Goal: Information Seeking & Learning: Understand process/instructions

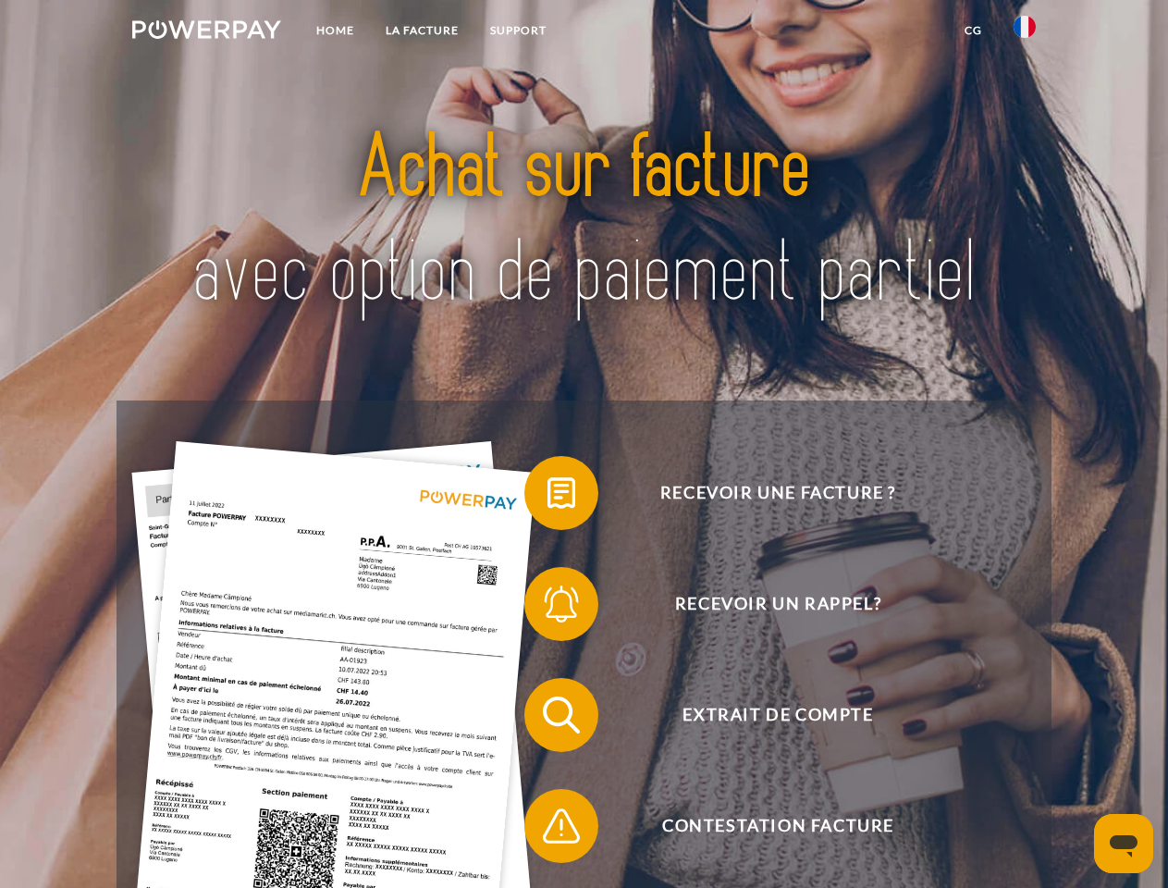
click at [206, 32] on img at bounding box center [206, 29] width 149 height 18
click at [1024, 32] on img at bounding box center [1024, 27] width 22 height 22
click at [973, 31] on link "CG" at bounding box center [973, 30] width 49 height 33
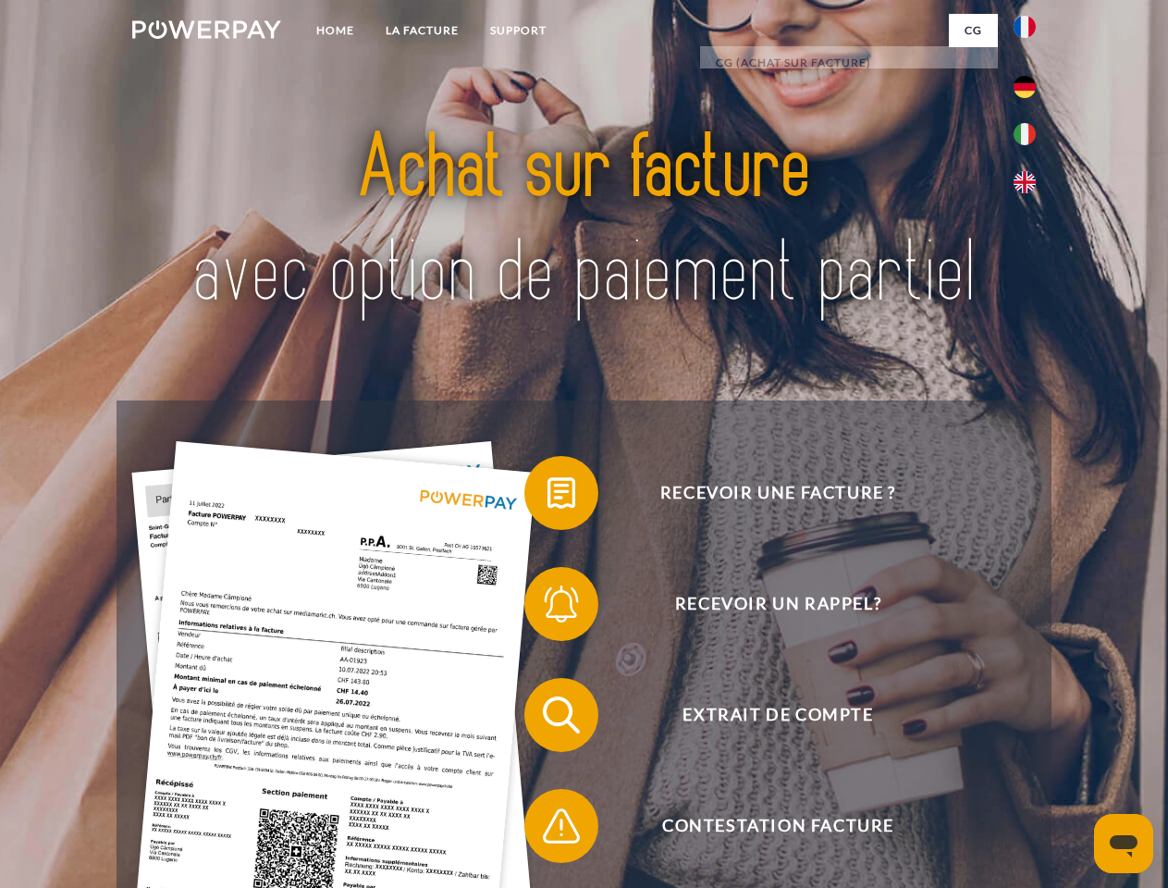
click at [547, 496] on span at bounding box center [533, 493] width 92 height 92
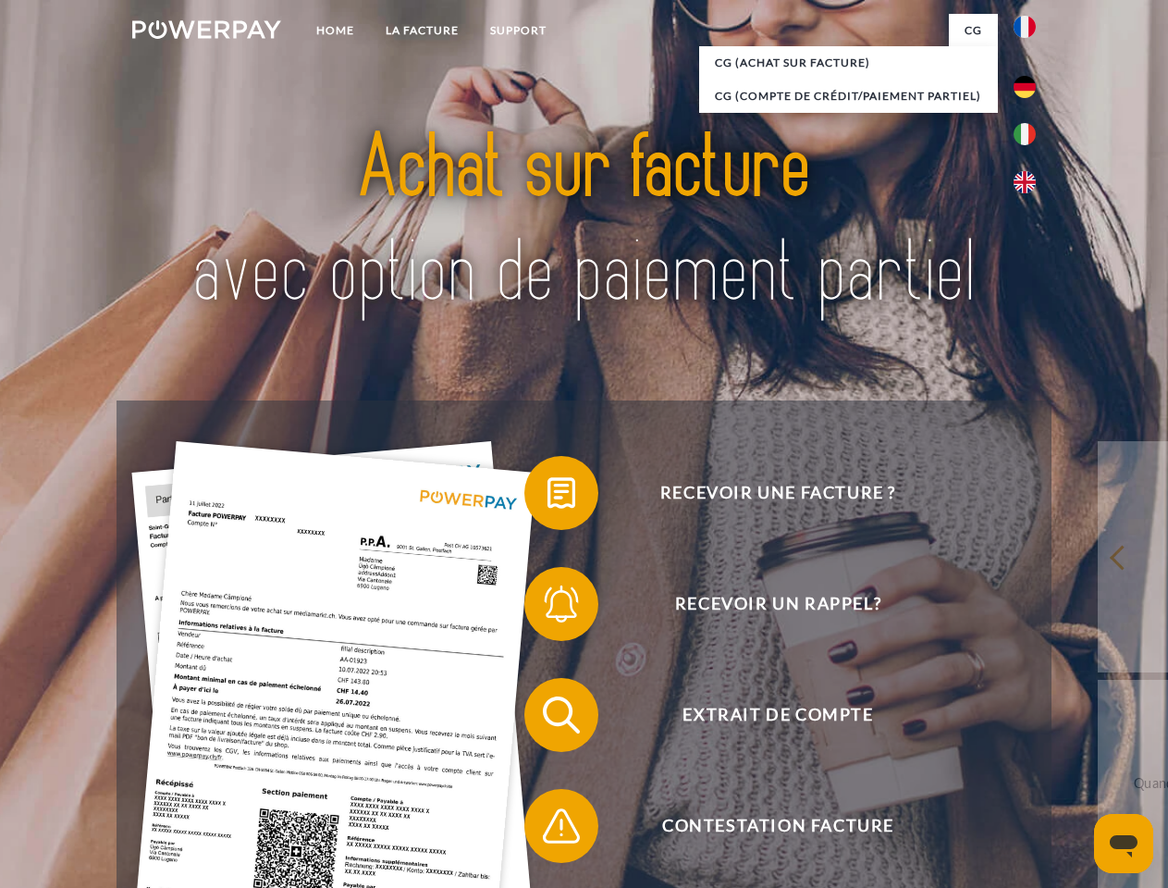
click at [547, 607] on div "Recevoir une facture ? Recevoir un rappel? Extrait de compte retour" at bounding box center [583, 770] width 934 height 740
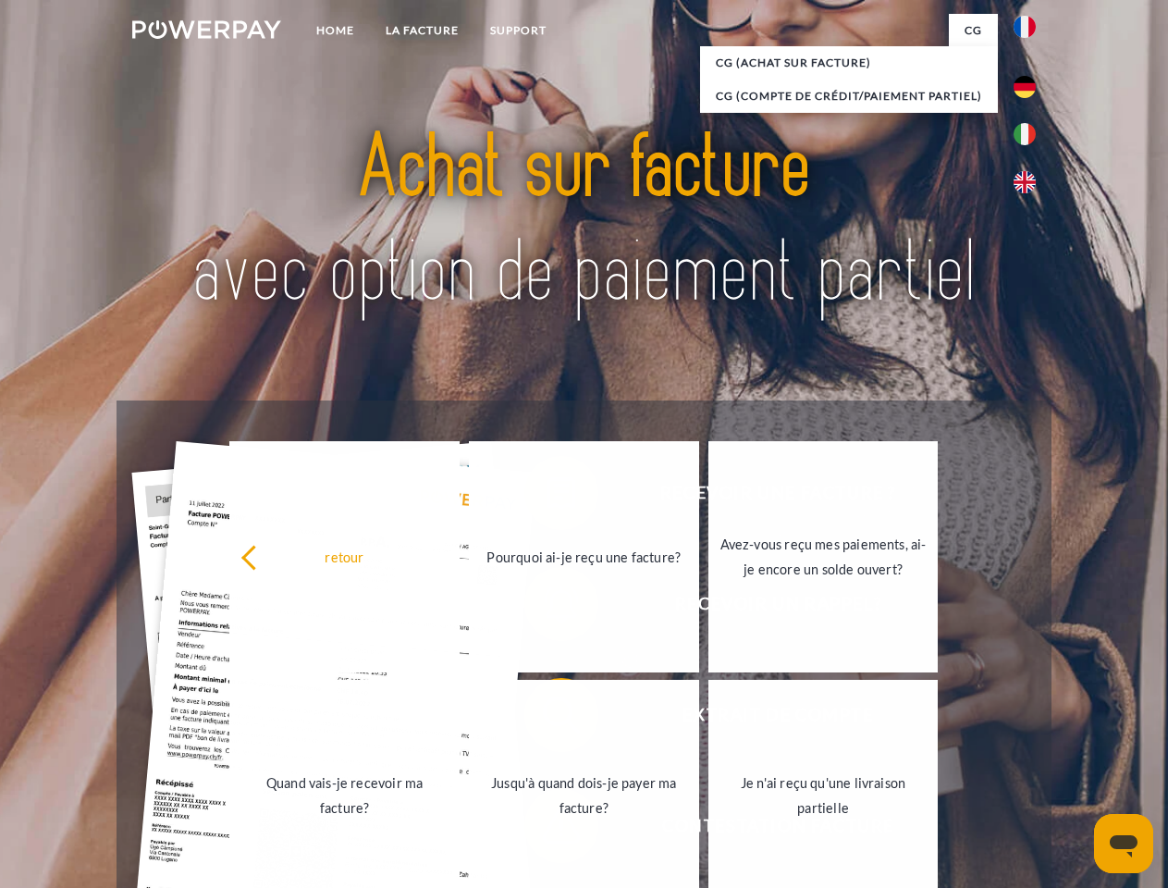
click at [547, 718] on link "Jusqu'à quand dois-je payer ma facture?" at bounding box center [584, 795] width 230 height 231
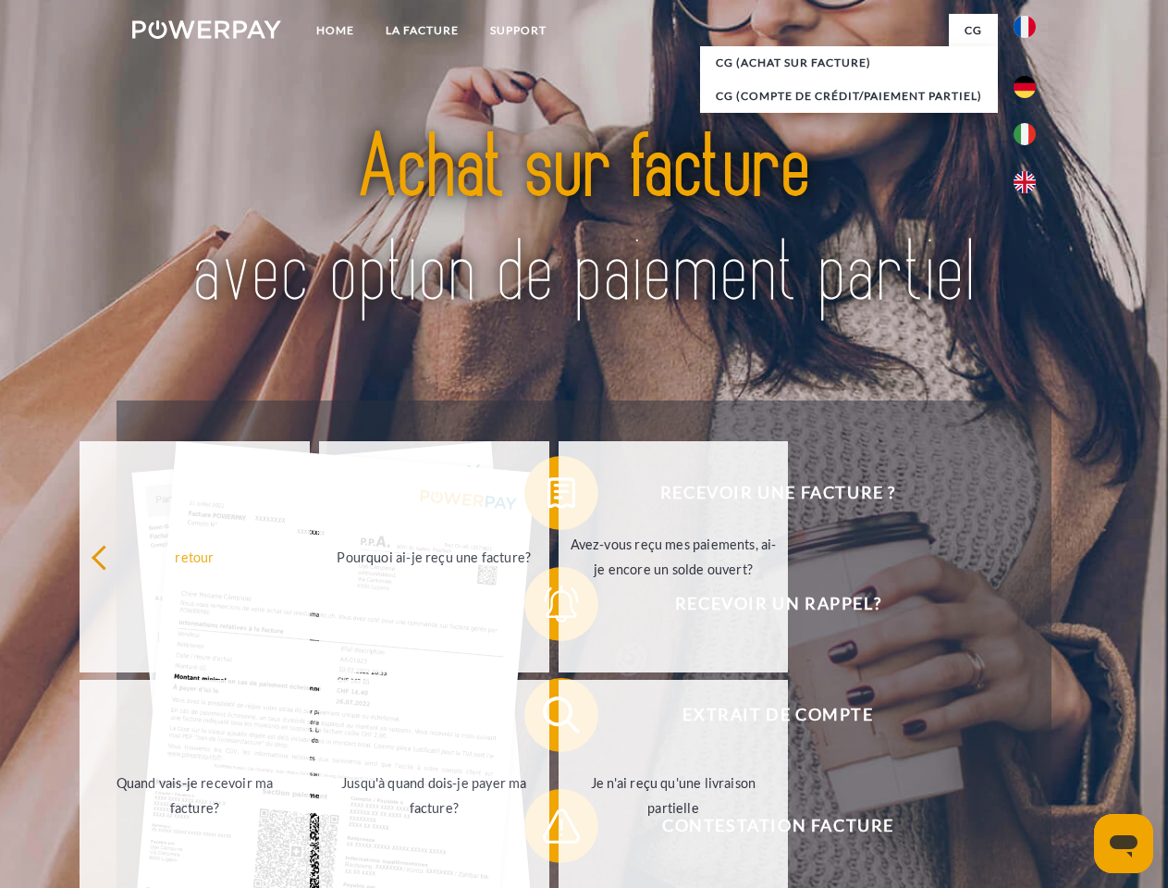
click at [547, 829] on span at bounding box center [533, 825] width 92 height 92
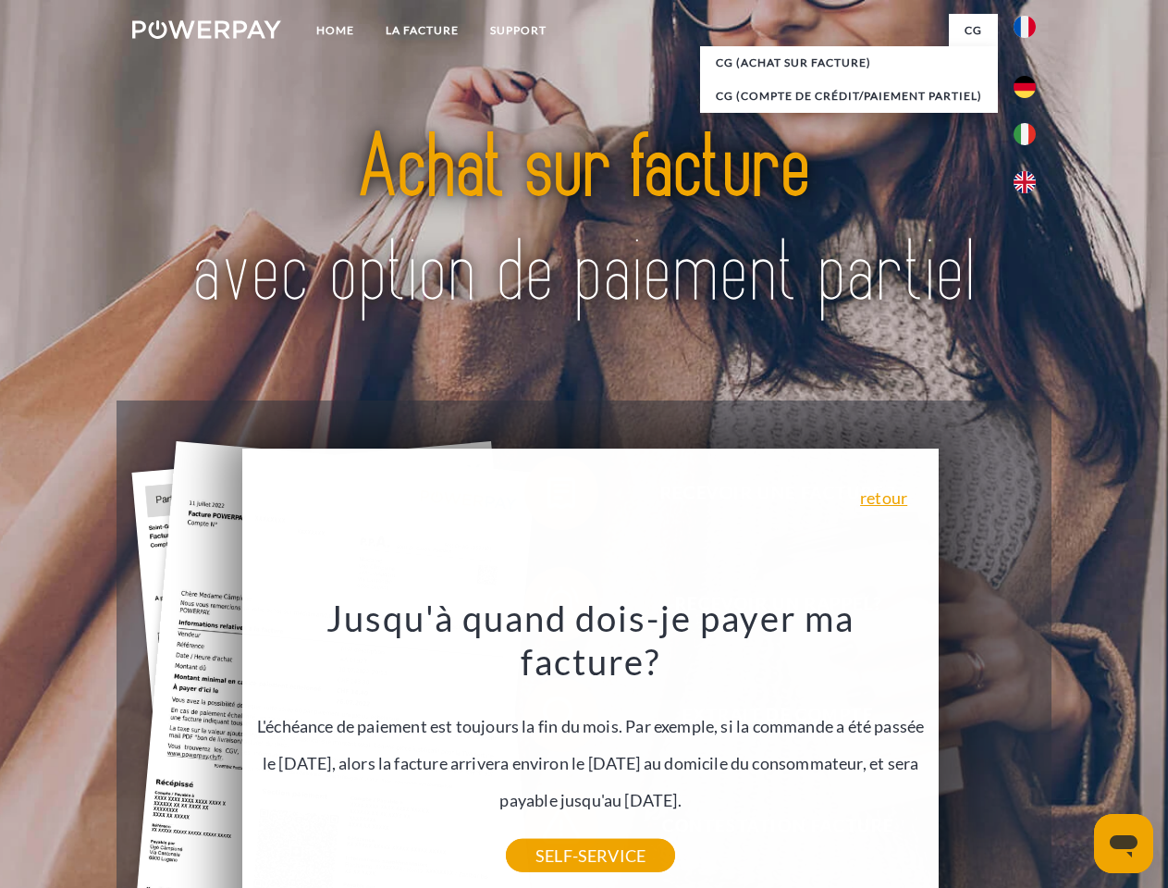
click at [1123, 843] on icon "Ouvrir la fenêtre de messagerie" at bounding box center [1123, 846] width 28 height 22
